Goal: Download file/media

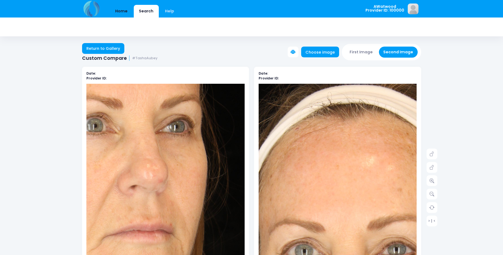
click at [123, 12] on link "Home" at bounding box center [121, 11] width 23 height 13
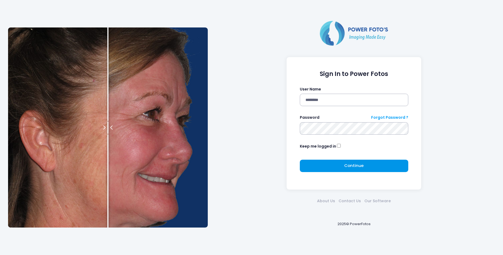
click at [326, 168] on button "Continue Please wait..." at bounding box center [354, 166] width 109 height 12
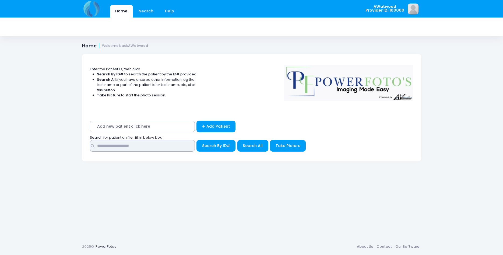
click at [103, 146] on input "text" at bounding box center [142, 146] width 105 height 12
type input "****"
click at [247, 147] on span "Search All" at bounding box center [253, 145] width 20 height 5
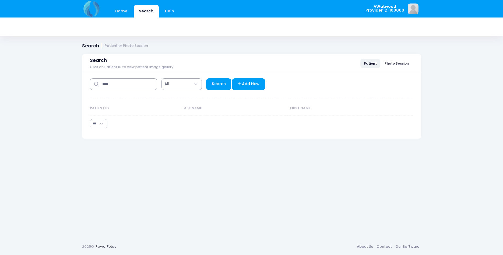
select select "***"
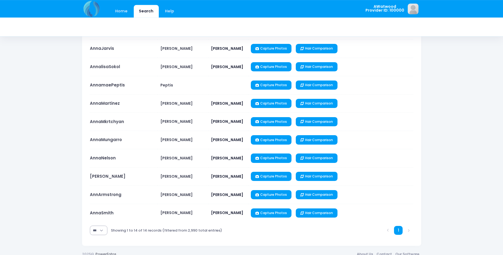
scroll to position [157, 0]
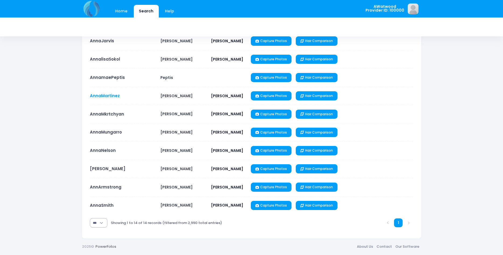
click at [110, 97] on link "AnnaMartinez" at bounding box center [105, 96] width 30 height 6
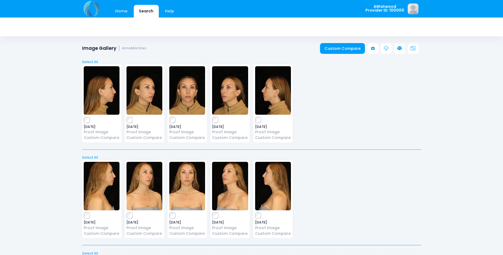
click at [386, 49] on icon at bounding box center [386, 48] width 5 height 5
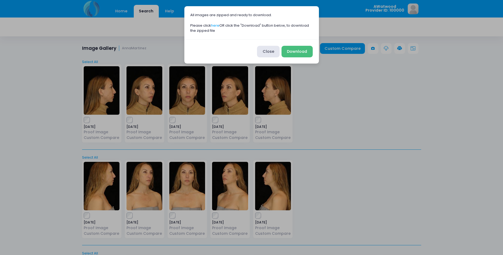
click at [306, 50] on button "Download" at bounding box center [297, 52] width 31 height 12
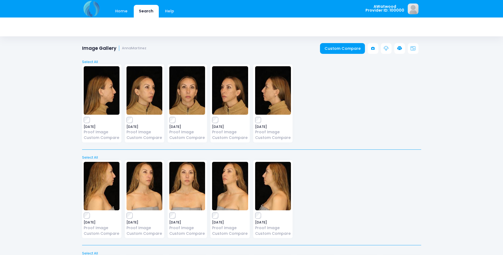
click at [387, 11] on span "AWatwood Provider ID: 100000" at bounding box center [385, 9] width 39 height 8
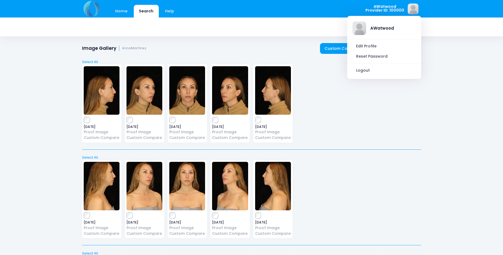
click at [56, 24] on div at bounding box center [251, 27] width 503 height 19
